Goal: Task Accomplishment & Management: Complete application form

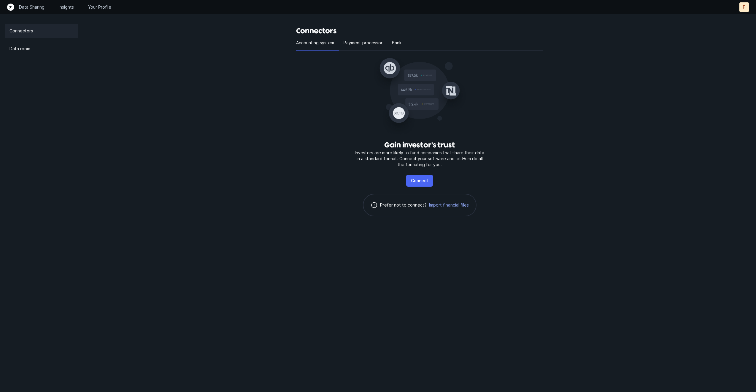
click at [416, 182] on p "Connect" at bounding box center [419, 180] width 17 height 7
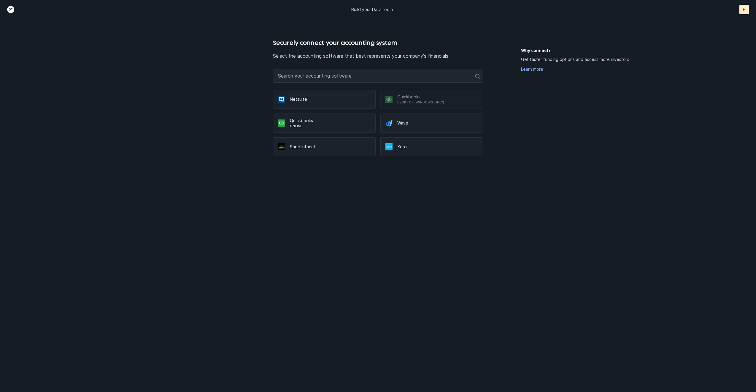
click at [306, 123] on p "Quickbooks" at bounding box center [330, 121] width 81 height 6
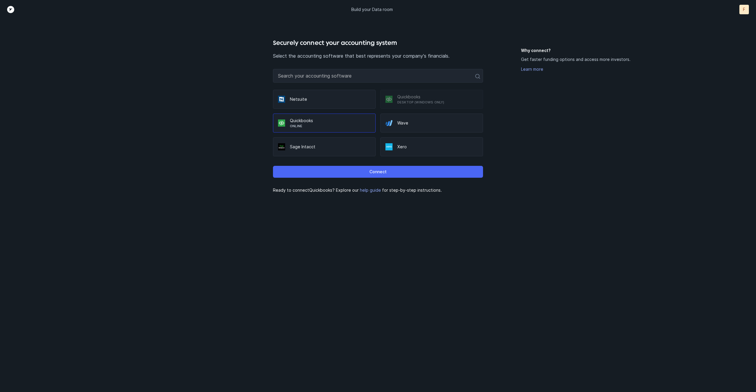
click at [365, 171] on button "Connect" at bounding box center [378, 172] width 210 height 12
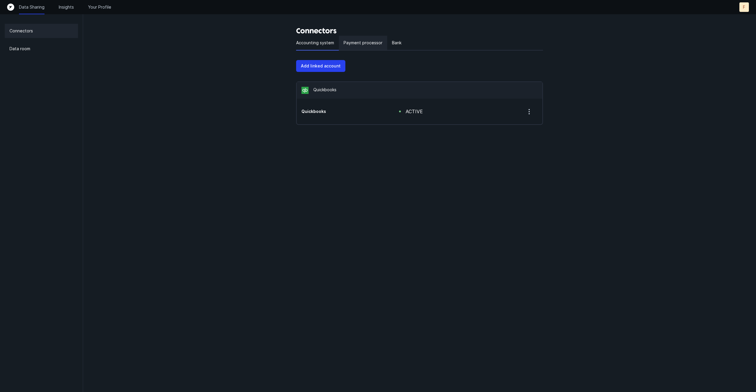
click at [360, 42] on p "Payment processor" at bounding box center [363, 42] width 39 height 7
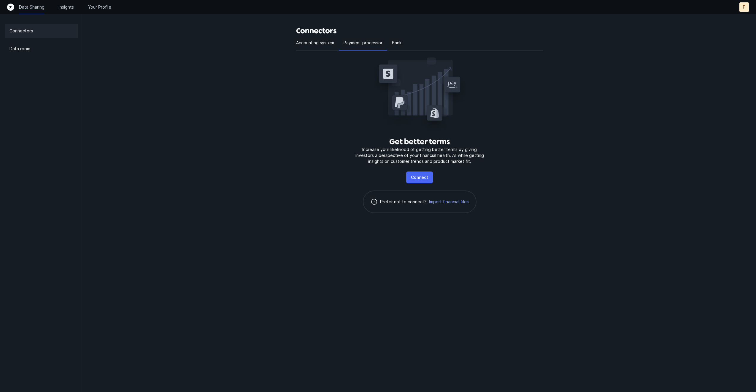
click at [417, 178] on p "Connect" at bounding box center [419, 177] width 17 height 7
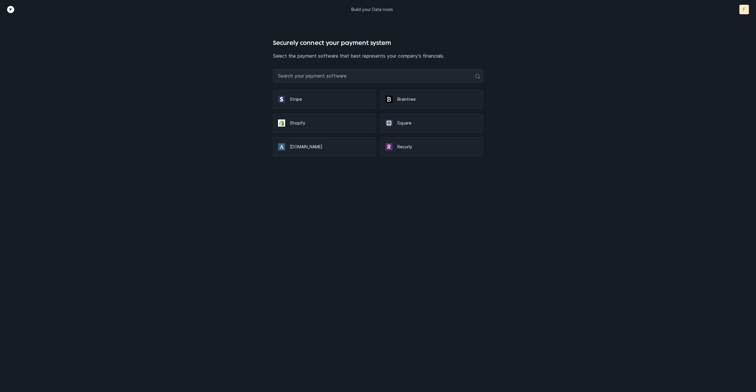
click at [330, 102] on div "Stripe" at bounding box center [324, 99] width 103 height 19
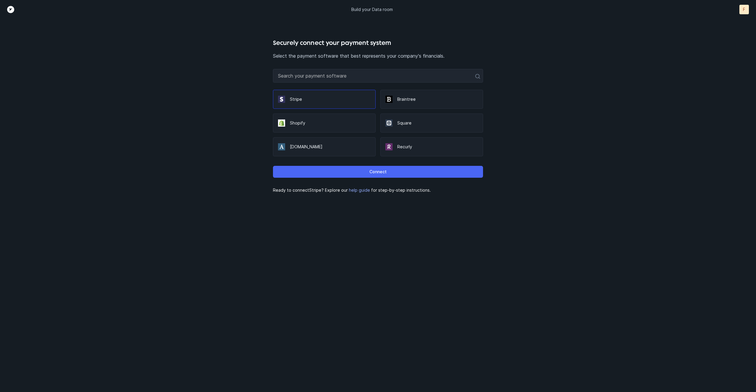
click at [375, 174] on p "Connect" at bounding box center [378, 171] width 17 height 7
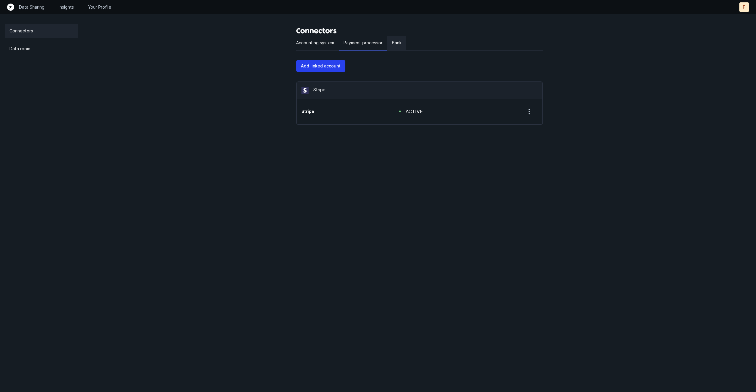
click at [392, 44] on p "Bank" at bounding box center [396, 42] width 9 height 7
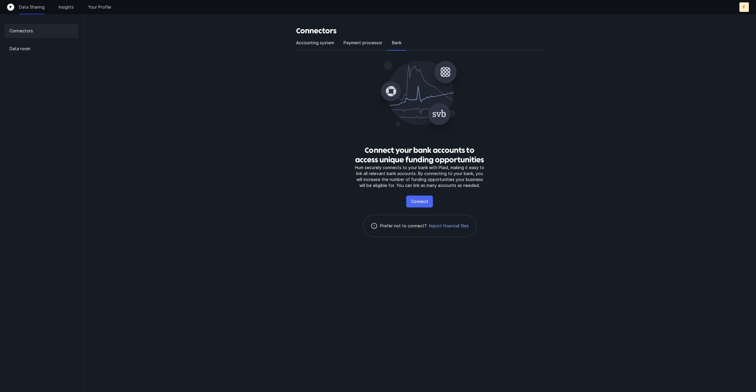
click at [422, 202] on p "Connect" at bounding box center [419, 201] width 17 height 7
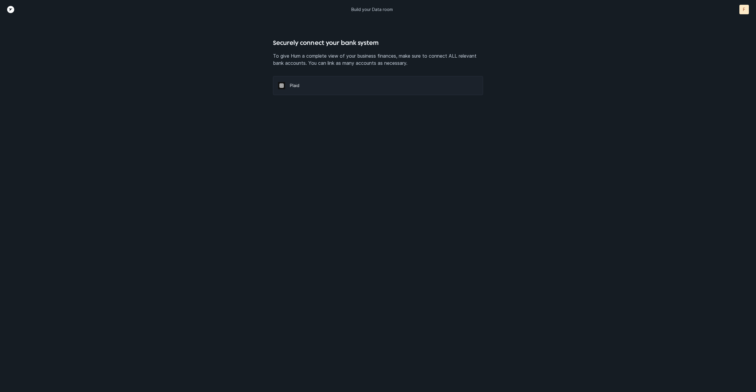
click at [299, 79] on div "Plaid" at bounding box center [378, 85] width 210 height 19
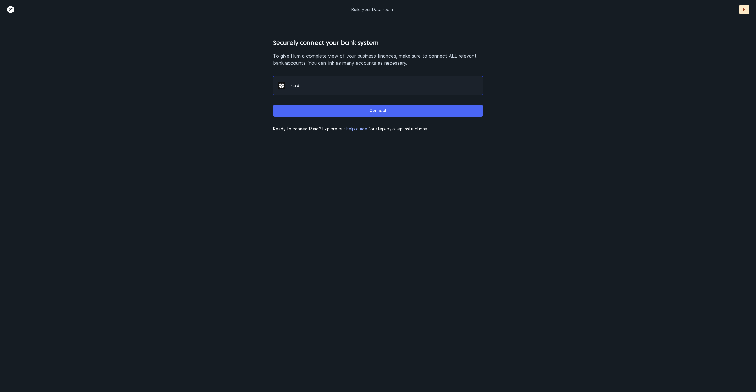
click at [333, 113] on button "Connect" at bounding box center [378, 110] width 210 height 12
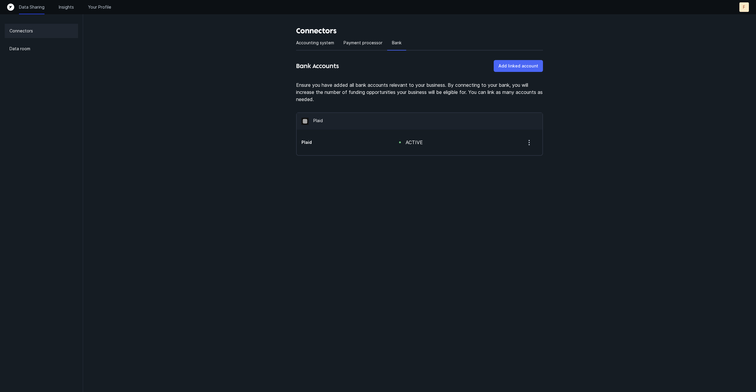
click at [526, 67] on p "Add linked account" at bounding box center [519, 65] width 40 height 7
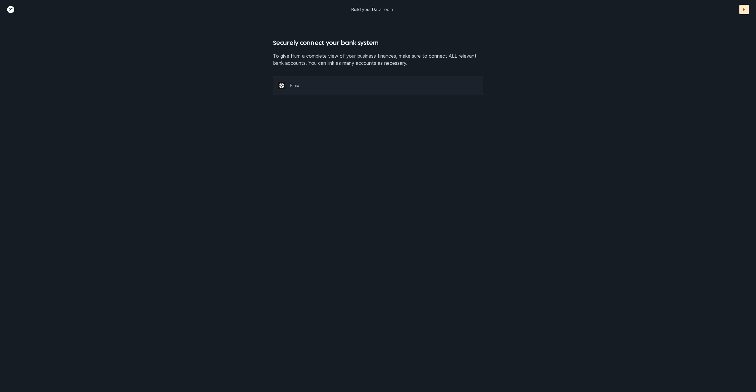
drag, startPoint x: 359, startPoint y: 91, endPoint x: 356, endPoint y: 97, distance: 6.1
click at [359, 91] on div "Plaid" at bounding box center [378, 85] width 210 height 19
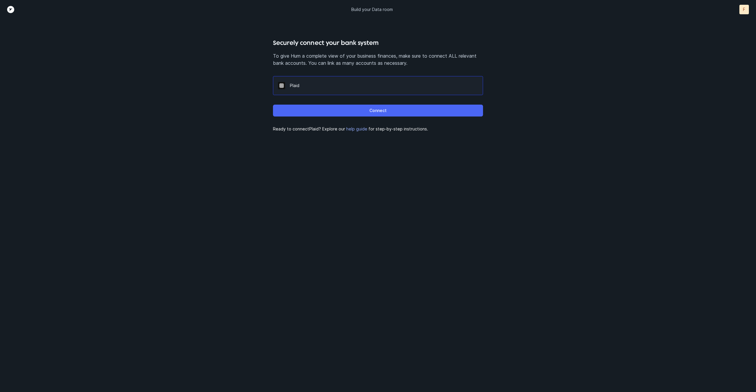
click at [377, 112] on p "Connect" at bounding box center [378, 110] width 17 height 7
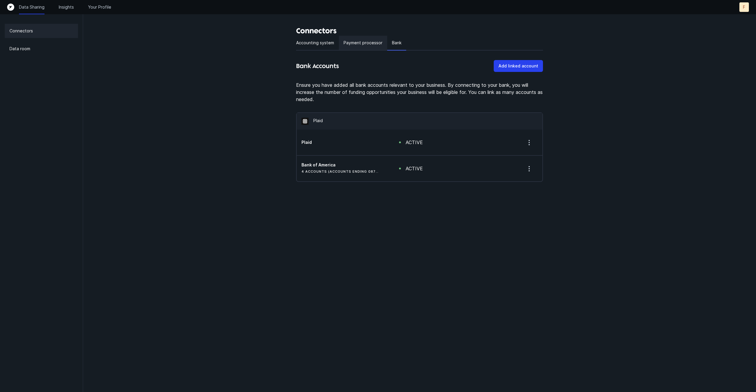
click at [351, 42] on p "Payment processor" at bounding box center [363, 42] width 39 height 7
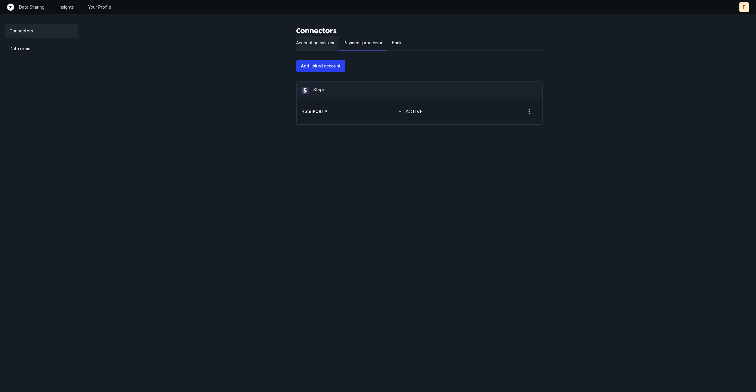
click at [309, 38] on div "Accounting system" at bounding box center [317, 43] width 43 height 15
click at [29, 49] on p "Data room" at bounding box center [19, 48] width 21 height 7
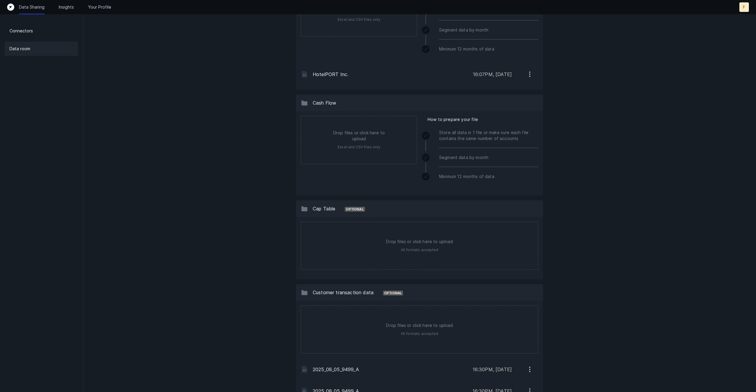
scroll to position [291, 0]
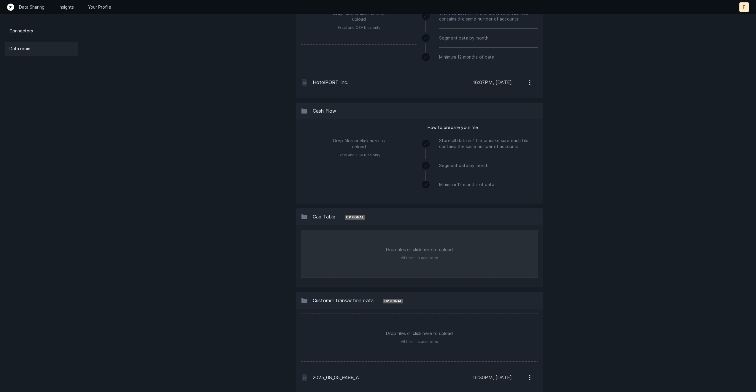
click at [412, 244] on input "file" at bounding box center [419, 253] width 237 height 47
type input "C:\fakepath\HotelPORT Cap Table 07-16-2025.xlsx"
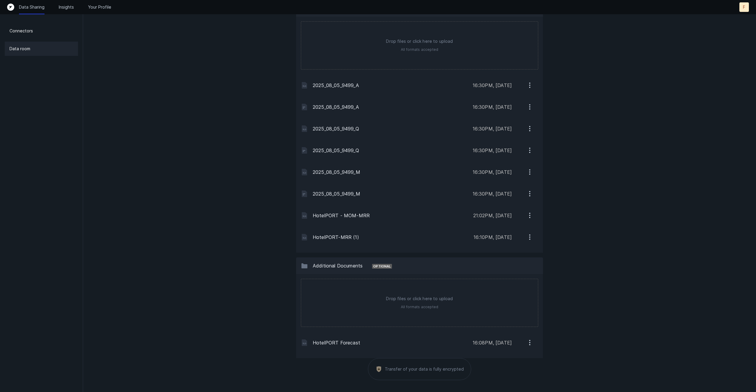
scroll to position [604, 0]
click at [26, 30] on p "Connectors" at bounding box center [20, 30] width 23 height 7
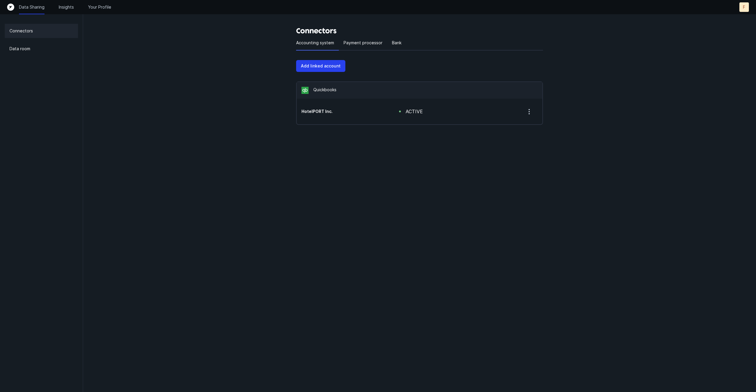
click at [75, 7] on div "Data Sharing Insights Your Profile" at bounding box center [65, 7] width 92 height 6
click at [68, 8] on p "Insights" at bounding box center [66, 7] width 15 height 6
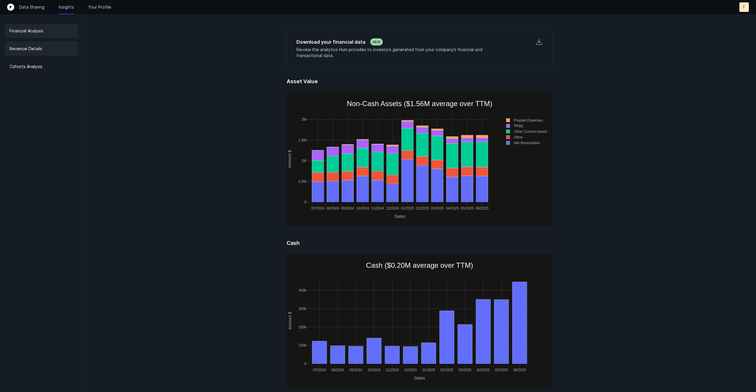
click at [26, 52] on p "Revenue Details" at bounding box center [25, 48] width 33 height 7
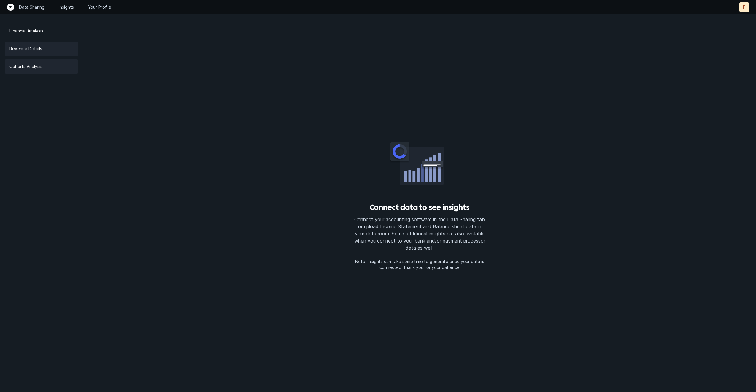
click at [29, 68] on p "Cohorts Analysis" at bounding box center [25, 66] width 33 height 7
click at [27, 51] on p "Revenue Details" at bounding box center [25, 48] width 33 height 7
click at [35, 32] on p "Financial Analysis" at bounding box center [26, 30] width 34 height 7
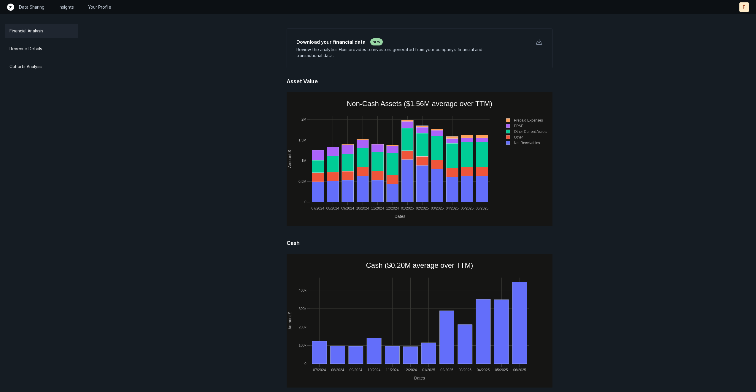
click at [103, 6] on p "Your Profile" at bounding box center [99, 7] width 23 height 6
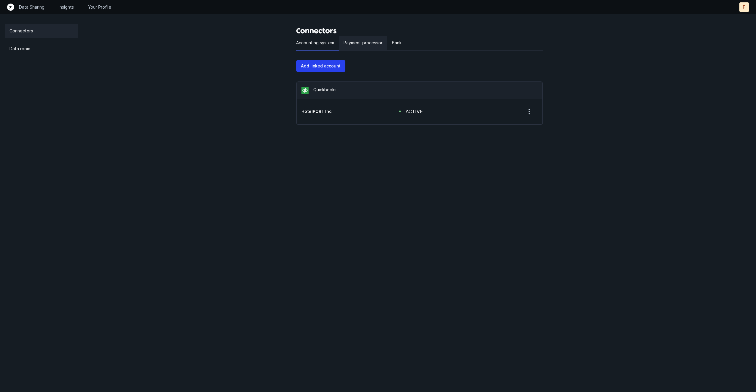
click at [353, 39] on p "Payment processor" at bounding box center [363, 42] width 39 height 7
click at [396, 42] on p "Bank" at bounding box center [396, 42] width 9 height 7
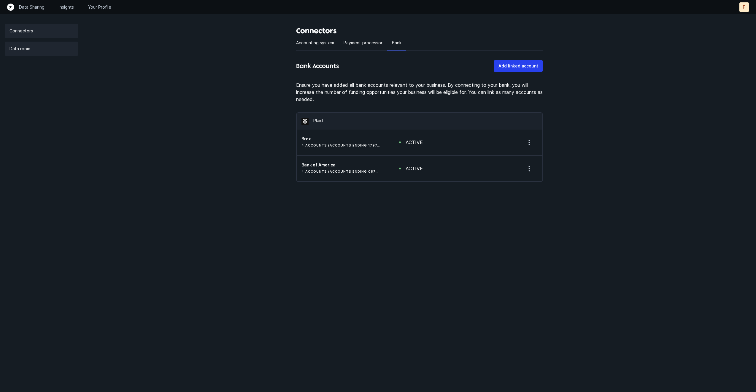
click at [14, 50] on p "Data room" at bounding box center [19, 48] width 21 height 7
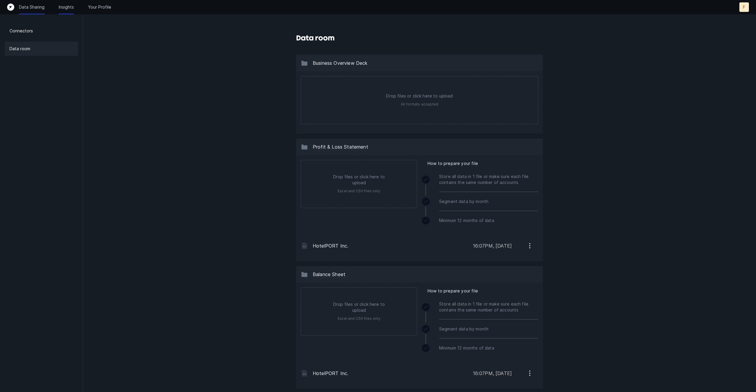
click at [62, 7] on p "Insights" at bounding box center [66, 7] width 15 height 6
